Goal: Find specific page/section: Find specific page/section

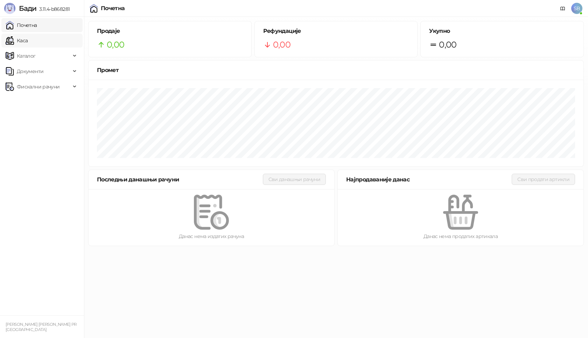
click at [21, 43] on link "Каса" at bounding box center [17, 41] width 22 height 14
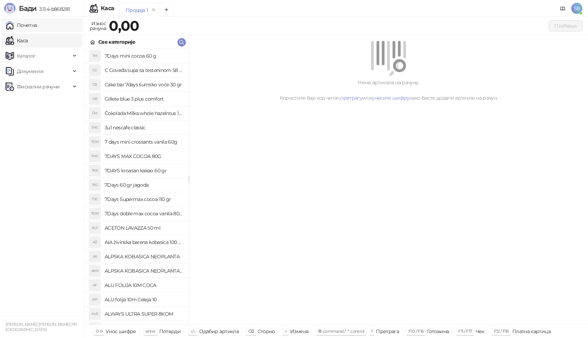
click at [23, 29] on link "Почетна" at bounding box center [21, 25] width 31 height 14
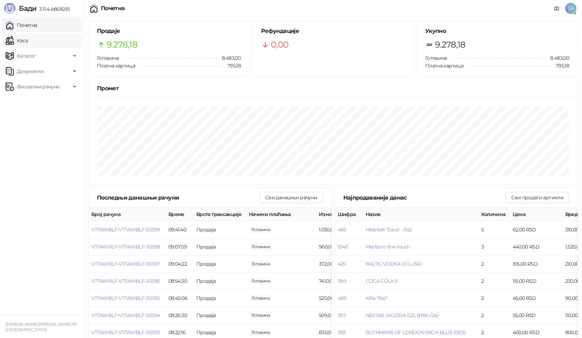
click at [28, 38] on link "Каса" at bounding box center [17, 41] width 22 height 14
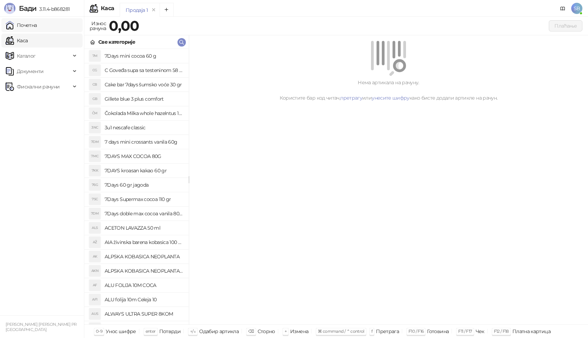
click at [37, 24] on link "Почетна" at bounding box center [21, 25] width 31 height 14
